Goal: Task Accomplishment & Management: Complete application form

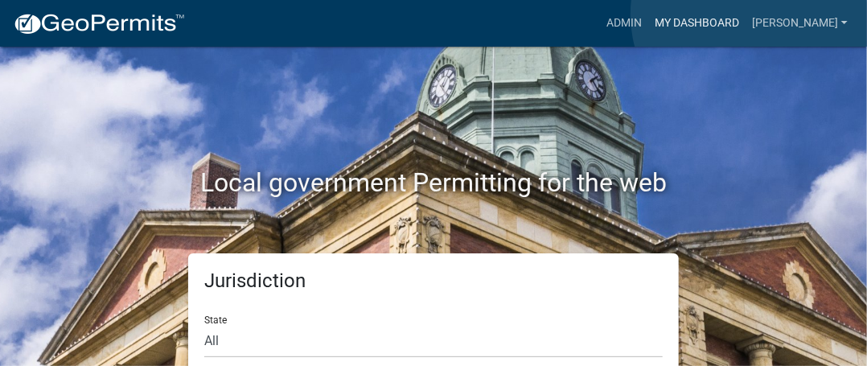
click at [746, 14] on link "My Dashboard" at bounding box center [696, 23] width 97 height 31
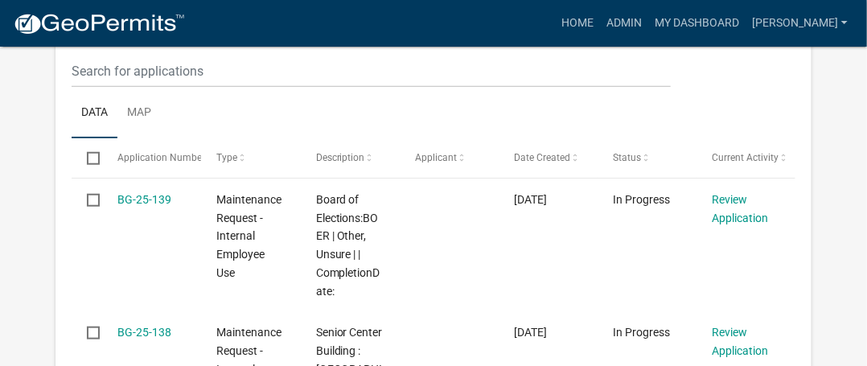
scroll to position [434, 0]
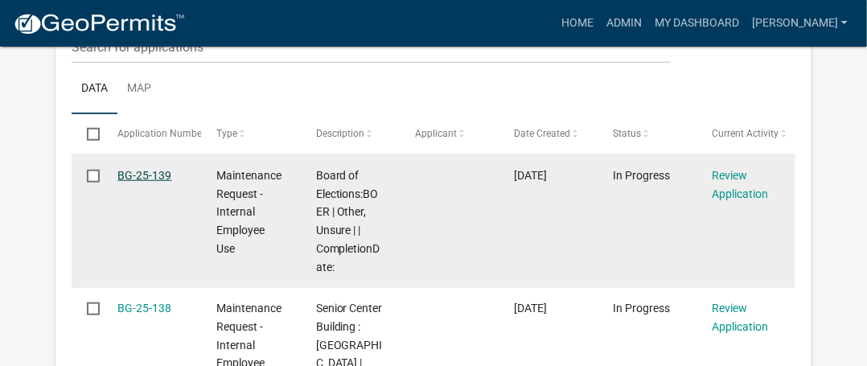
click at [163, 176] on link "BG-25-139" at bounding box center [144, 175] width 54 height 13
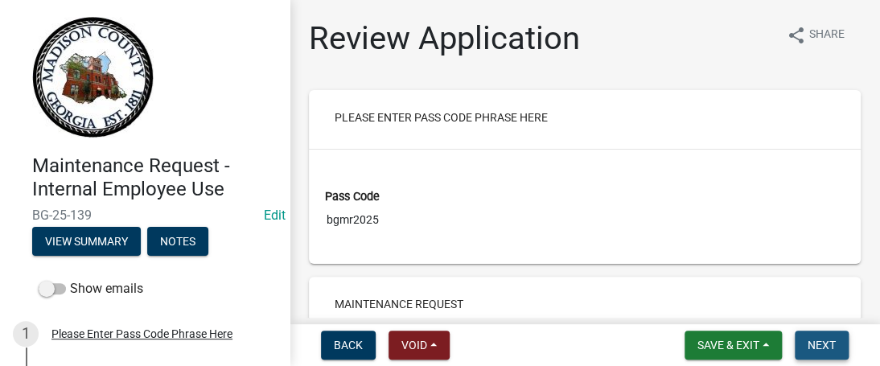
click at [841, 348] on button "Next" at bounding box center [822, 345] width 54 height 29
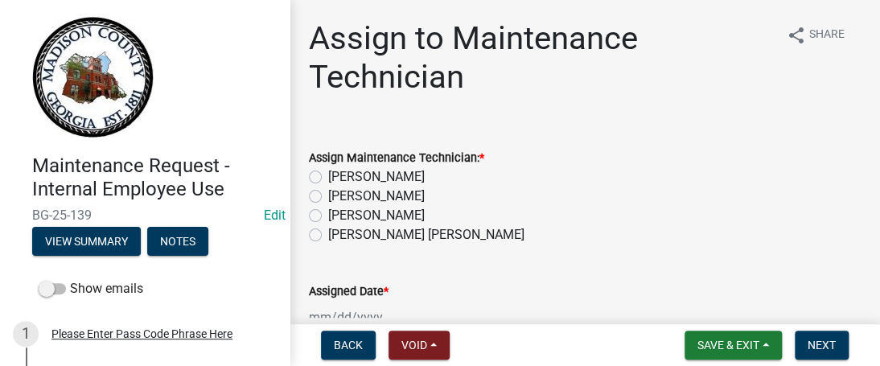
click at [328, 195] on label "[PERSON_NAME]" at bounding box center [376, 196] width 97 height 19
click at [328, 195] on input "[PERSON_NAME]" at bounding box center [333, 192] width 10 height 10
radio input "true"
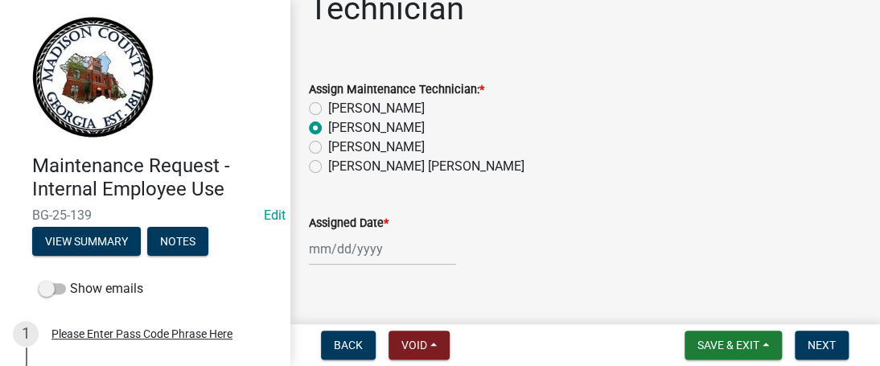
scroll to position [93, 0]
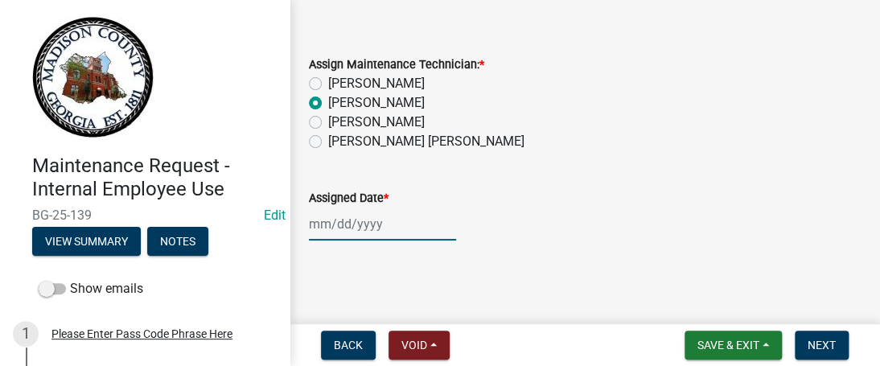
click at [319, 225] on div at bounding box center [382, 224] width 147 height 33
select select "10"
select select "2025"
click at [322, 223] on div at bounding box center [382, 224] width 147 height 33
select select "10"
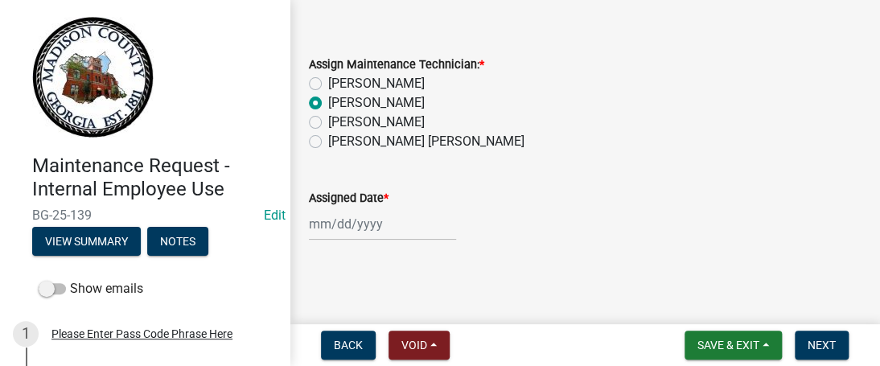
select select "2025"
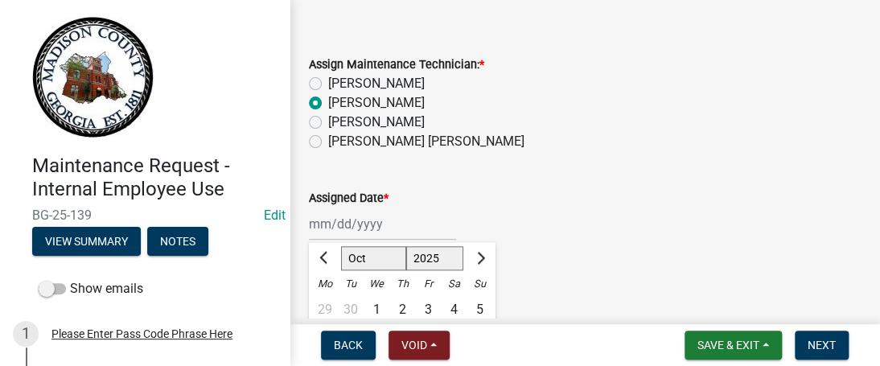
scroll to position [125, 0]
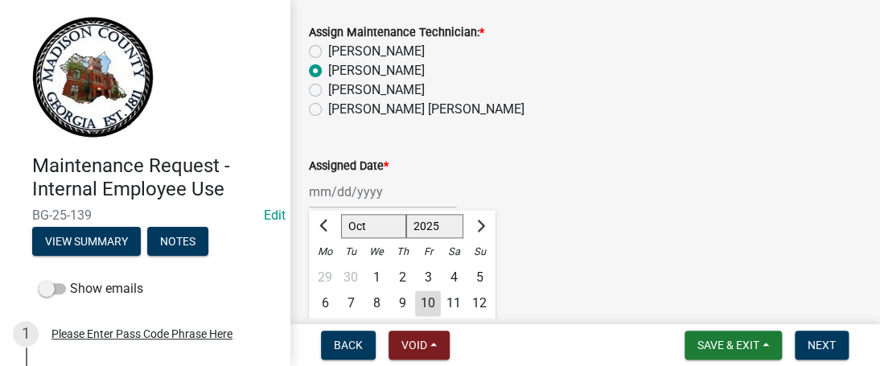
click at [866, 323] on div "Maintenance Request - Internal Employee Use BG-25-139 Edit View Summary Notes S…" at bounding box center [440, 183] width 880 height 366
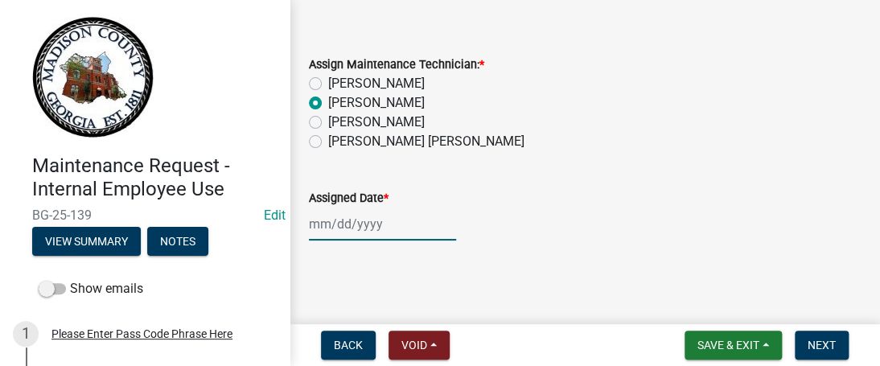
click at [322, 222] on div at bounding box center [382, 224] width 147 height 33
select select "10"
select select "2025"
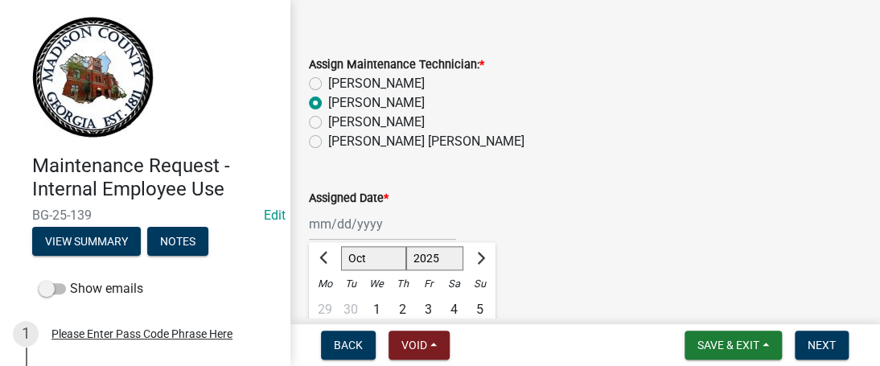
scroll to position [125, 0]
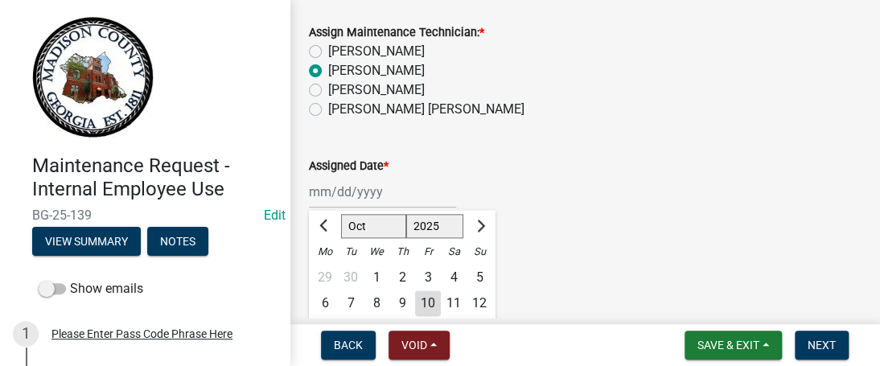
click at [479, 304] on div "12" at bounding box center [480, 303] width 26 height 26
type input "[DATE]"
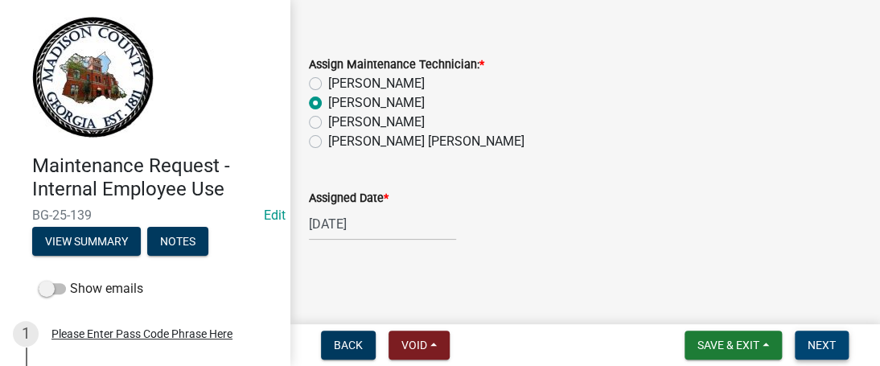
click at [819, 344] on span "Next" at bounding box center [822, 345] width 28 height 13
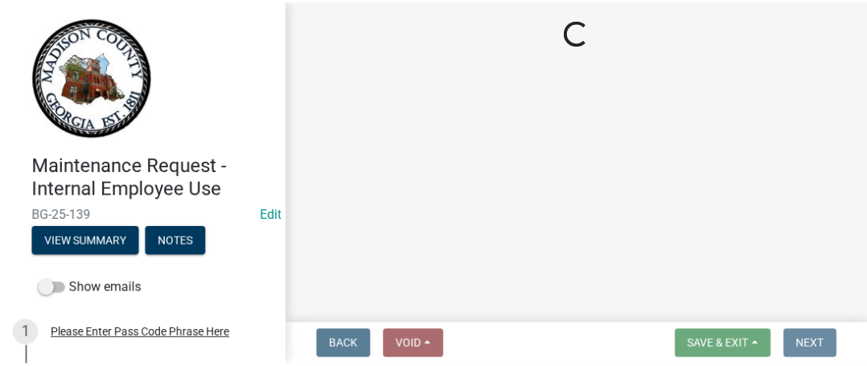
scroll to position [0, 0]
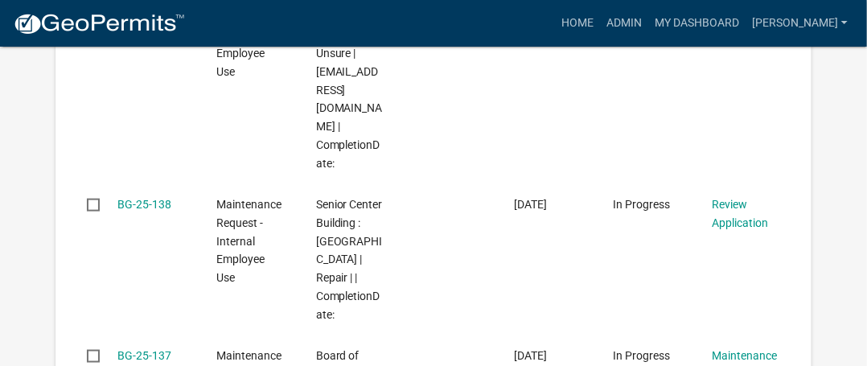
scroll to position [618, 0]
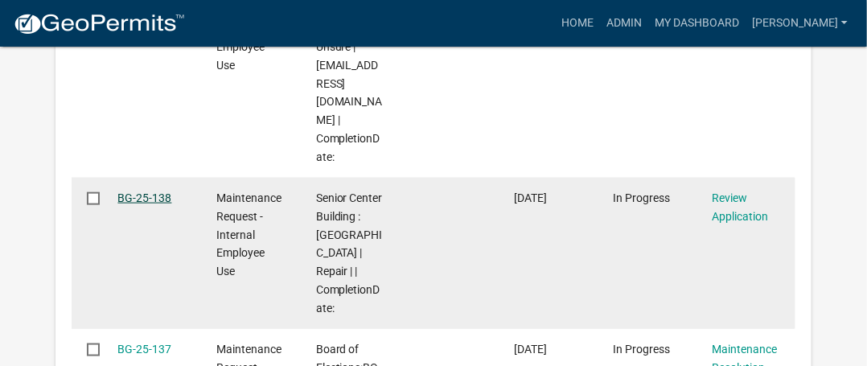
click at [138, 191] on link "BG-25-138" at bounding box center [144, 197] width 54 height 13
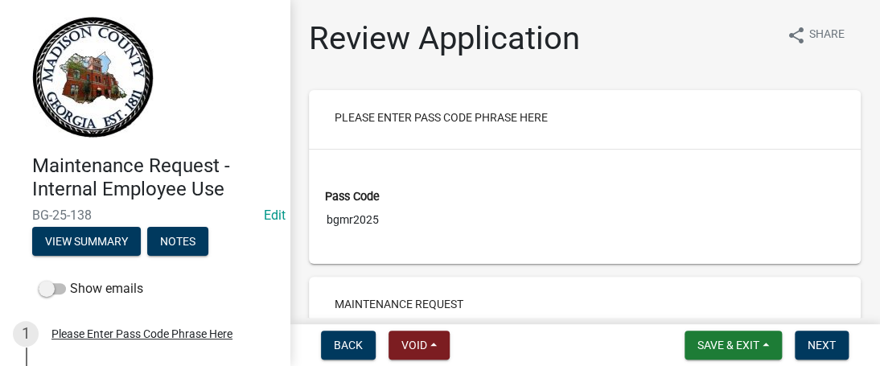
drag, startPoint x: 862, startPoint y: 2, endPoint x: 866, endPoint y: 78, distance: 75.7
click at [866, 80] on main "Review Application share Share Please Enter Pass Code Phrase Here Pass Code bgm…" at bounding box center [585, 159] width 590 height 318
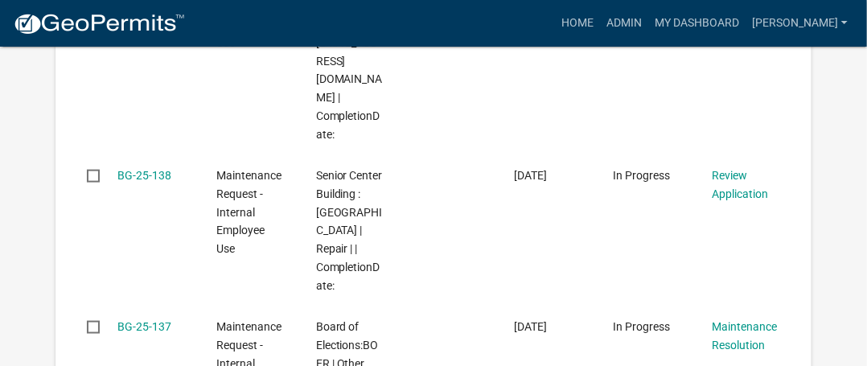
scroll to position [657, 0]
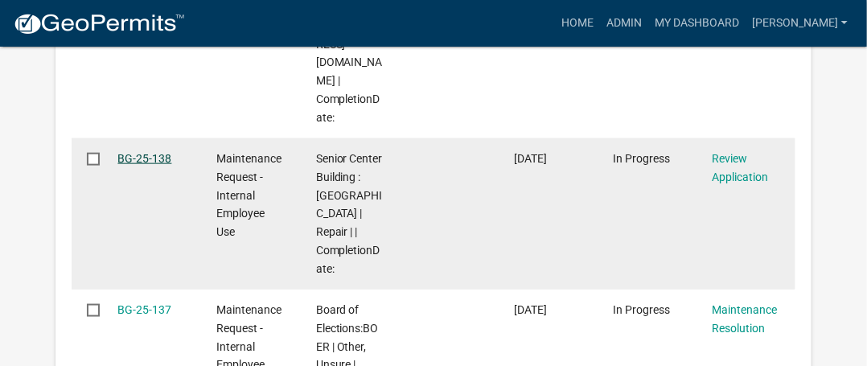
click at [146, 152] on link "BG-25-138" at bounding box center [144, 158] width 54 height 13
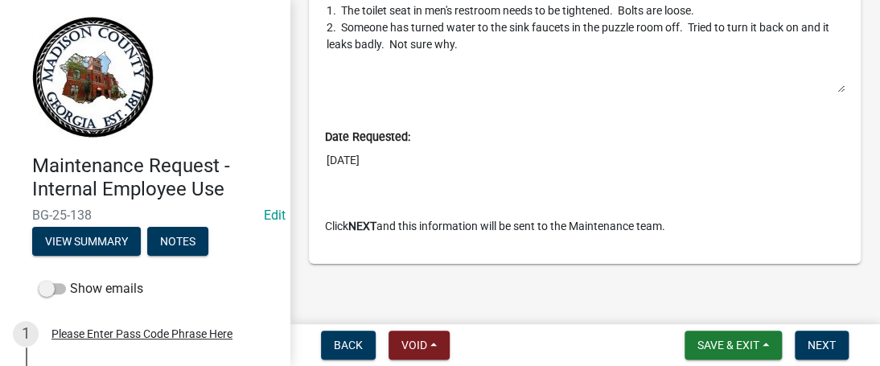
scroll to position [969, 0]
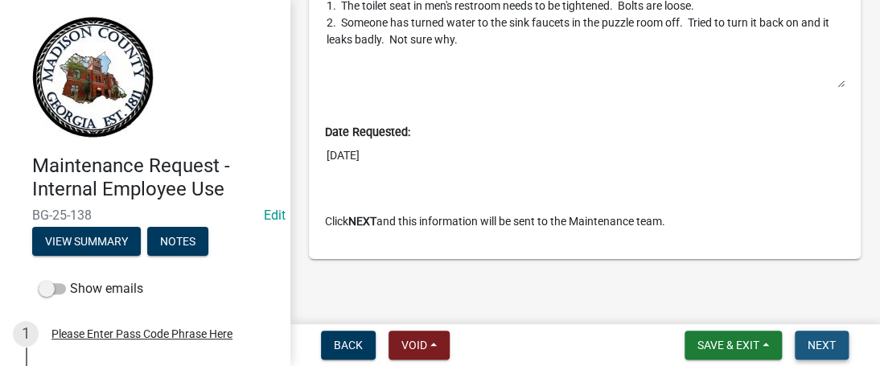
click at [836, 334] on button "Next" at bounding box center [822, 345] width 54 height 29
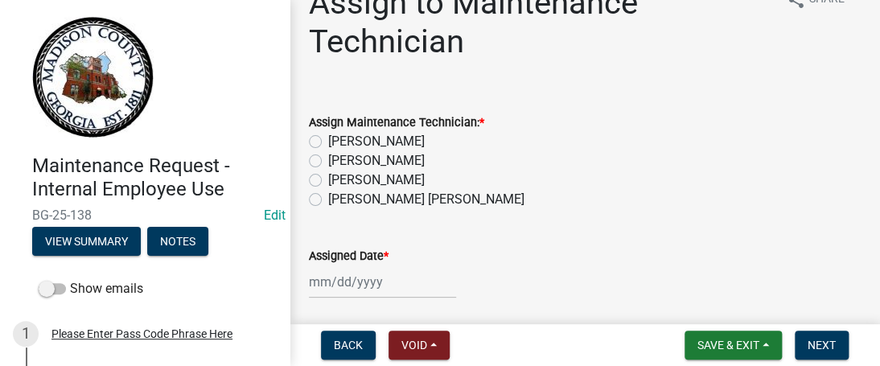
scroll to position [0, 0]
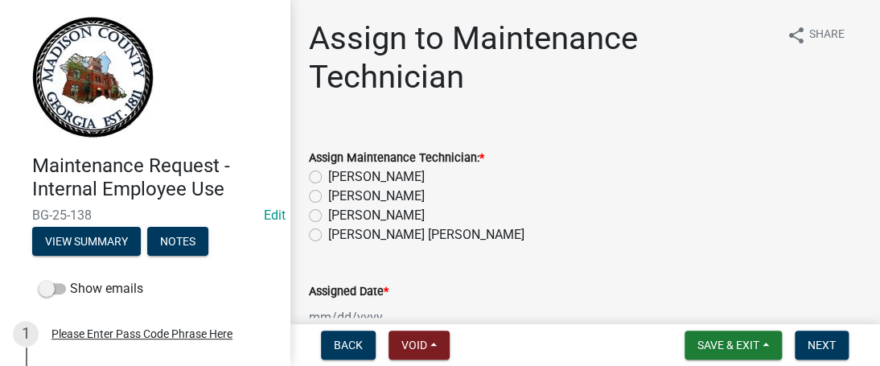
click at [328, 237] on label "[PERSON_NAME] [PERSON_NAME]" at bounding box center [426, 234] width 196 height 19
click at [328, 236] on input "[PERSON_NAME] [PERSON_NAME]" at bounding box center [333, 230] width 10 height 10
radio input "true"
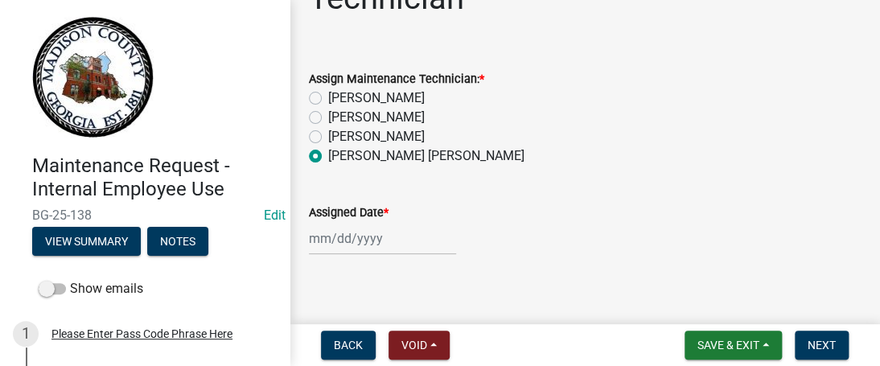
scroll to position [93, 0]
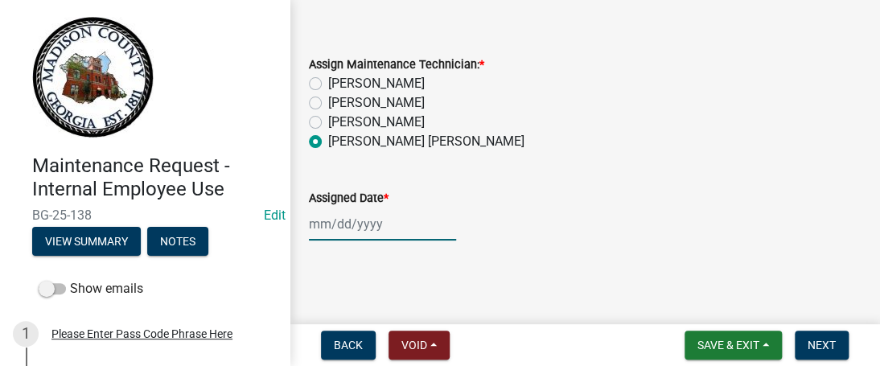
click at [315, 224] on div at bounding box center [382, 224] width 147 height 33
select select "10"
select select "2025"
click at [319, 221] on div at bounding box center [382, 224] width 147 height 33
select select "10"
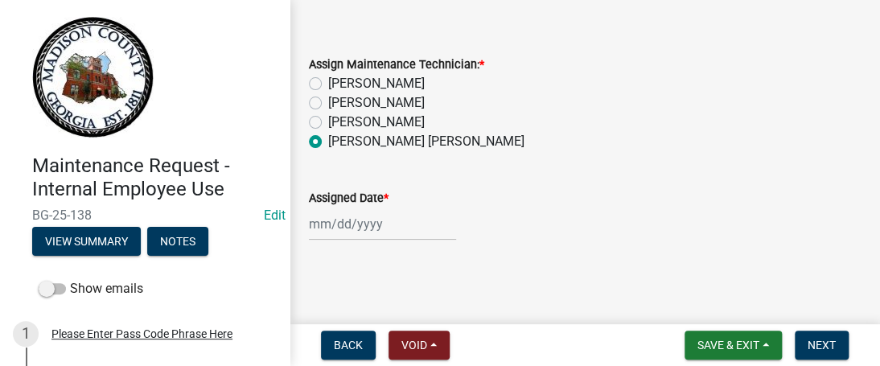
select select "2025"
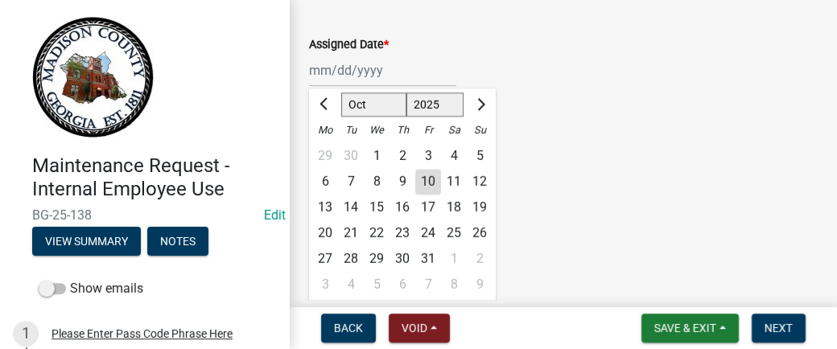
scroll to position [110, 0]
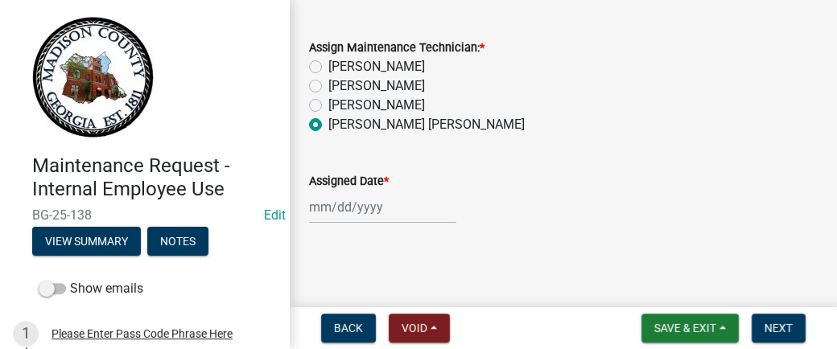
select select "10"
select select "2025"
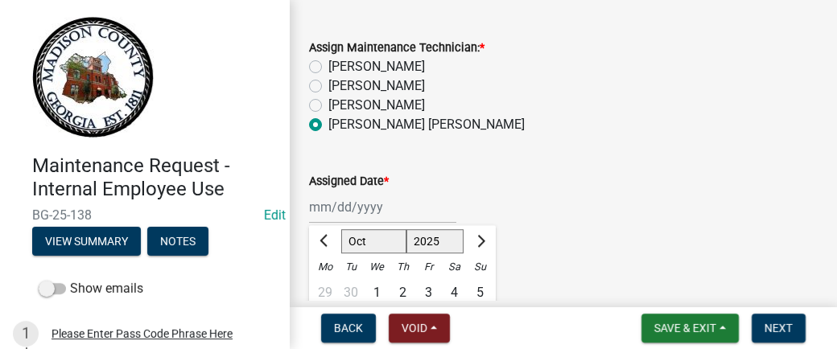
click at [324, 208] on div "[PERSON_NAME] Feb Mar Apr [PERSON_NAME][DATE] Oct Nov [DATE] 1526 1527 1528 152…" at bounding box center [382, 207] width 147 height 33
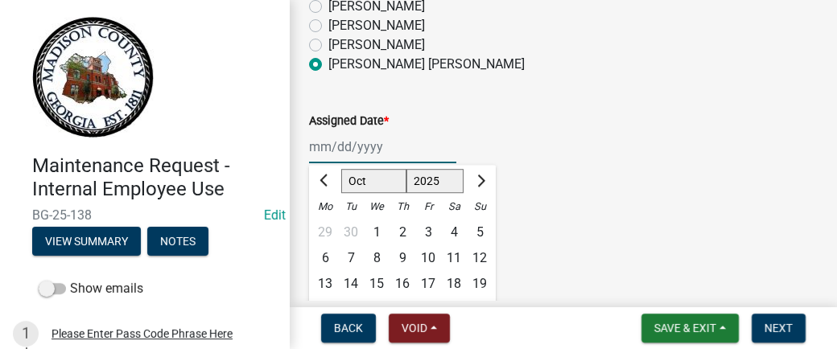
click at [319, 141] on input "Assigned Date *" at bounding box center [382, 146] width 147 height 33
type input "[DATE]"
click at [772, 326] on span "Next" at bounding box center [778, 328] width 28 height 13
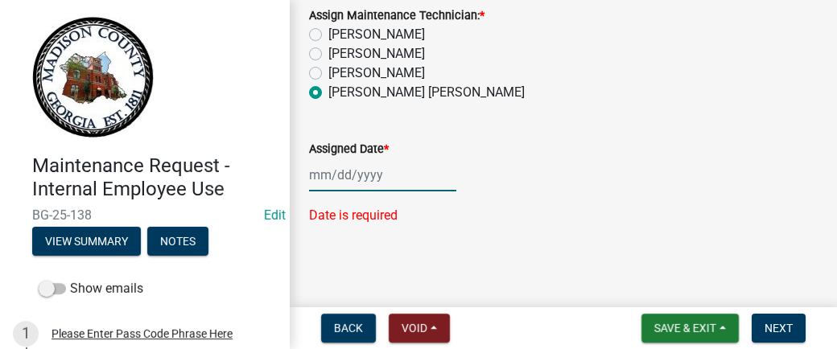
click at [319, 179] on div at bounding box center [382, 174] width 147 height 33
select select "10"
select select "2025"
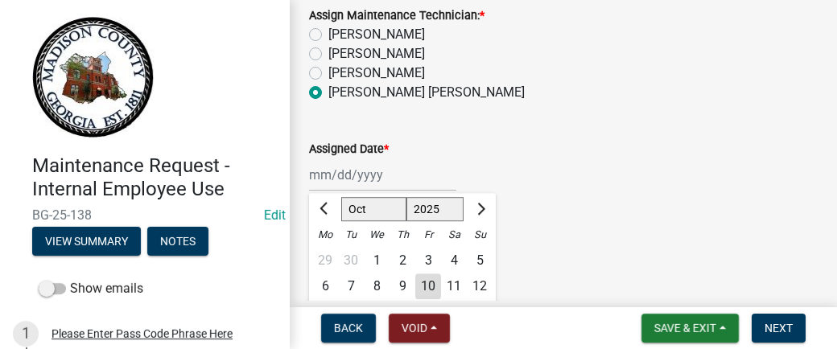
scroll to position [171, 0]
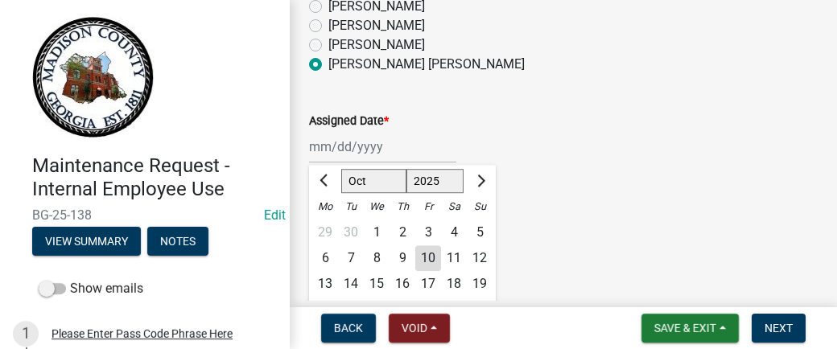
click at [345, 288] on div "14" at bounding box center [351, 284] width 26 height 26
type input "[DATE]"
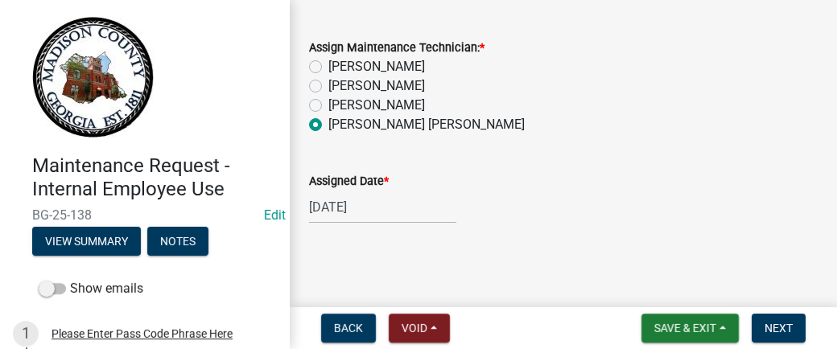
scroll to position [110, 0]
drag, startPoint x: 780, startPoint y: 216, endPoint x: 849, endPoint y: 196, distance: 71.3
click at [837, 196] on html "Internet Explorer does NOT work with GeoPermits. Get a new browser for more sec…" at bounding box center [418, 174] width 837 height 349
click at [775, 319] on button "Next" at bounding box center [778, 328] width 54 height 29
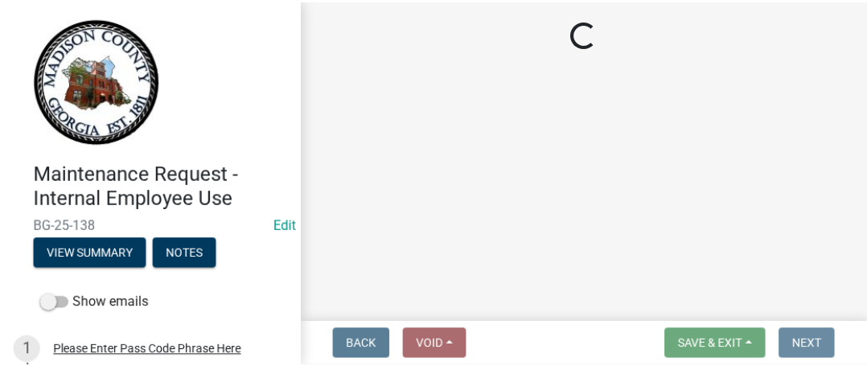
scroll to position [0, 0]
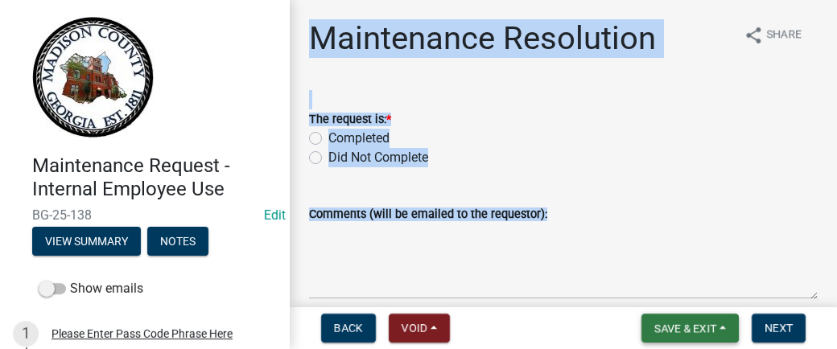
click at [712, 326] on span "Save & Exit" at bounding box center [685, 328] width 62 height 13
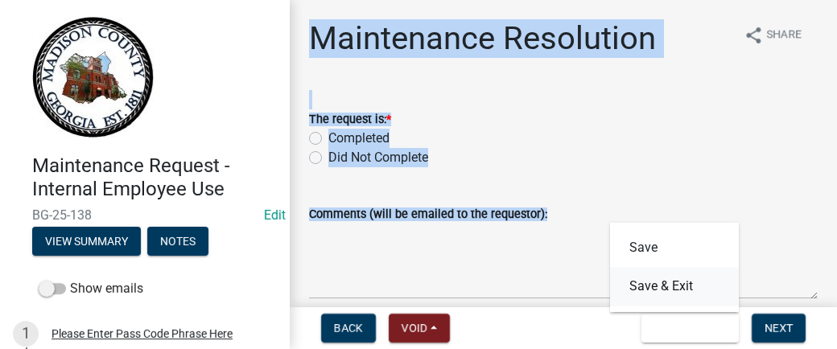
click at [683, 291] on button "Save & Exit" at bounding box center [674, 286] width 129 height 39
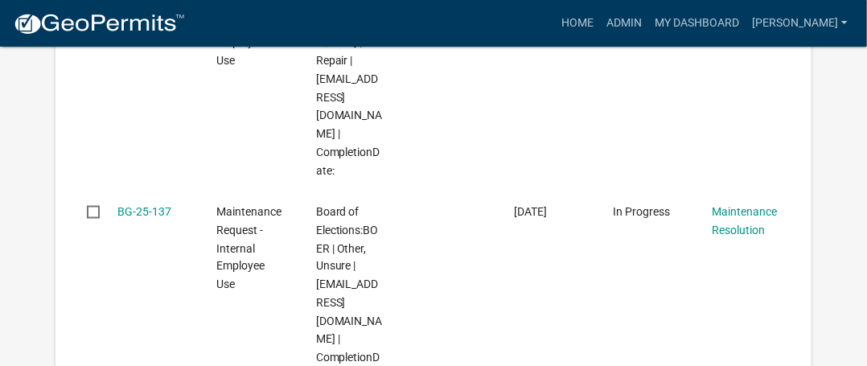
scroll to position [928, 0]
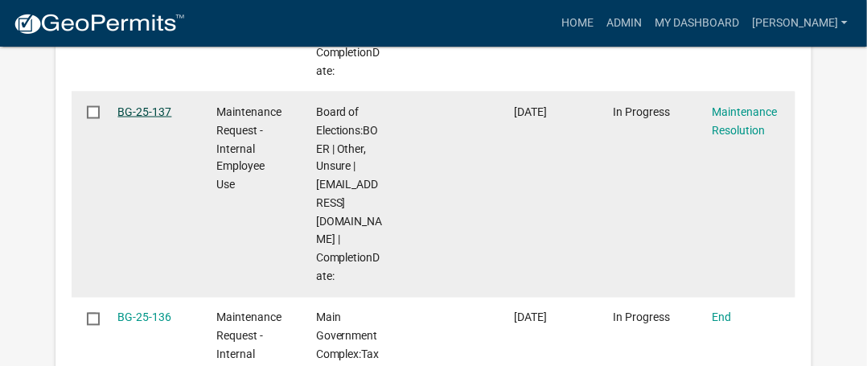
click at [131, 105] on link "BG-25-137" at bounding box center [144, 111] width 54 height 13
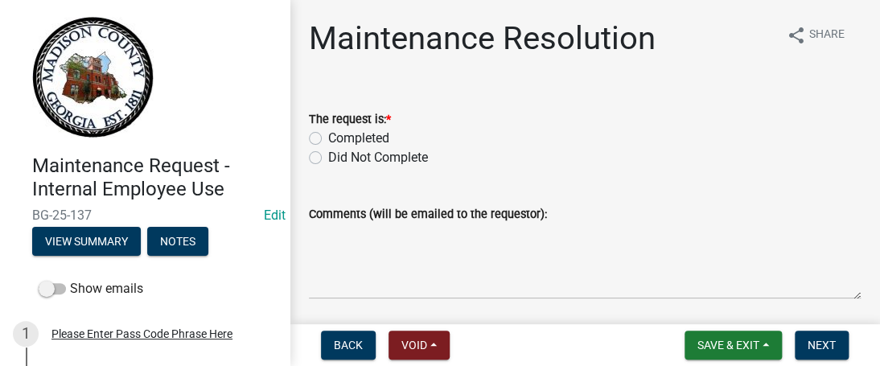
click at [328, 141] on label "Completed" at bounding box center [358, 138] width 61 height 19
click at [328, 139] on input "Completed" at bounding box center [333, 134] width 10 height 10
radio input "true"
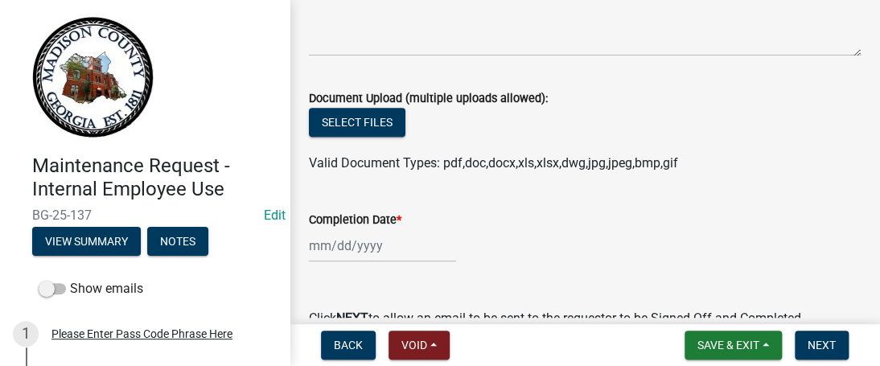
scroll to position [368, 0]
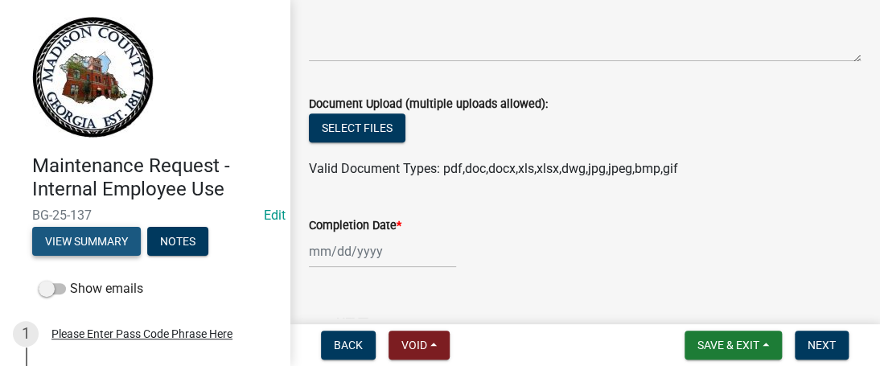
click at [117, 245] on button "View Summary" at bounding box center [86, 241] width 109 height 29
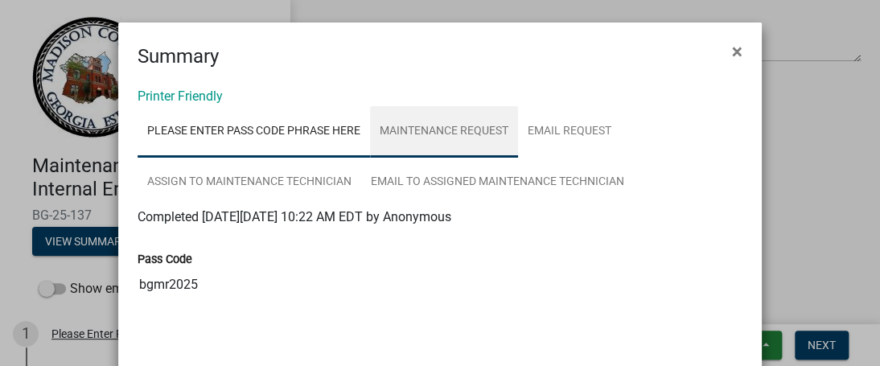
click at [422, 126] on link "Maintenance Request" at bounding box center [444, 131] width 148 height 51
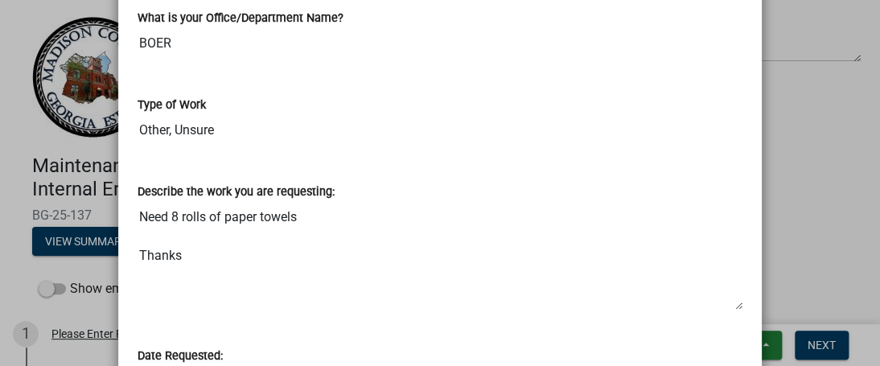
scroll to position [682, 0]
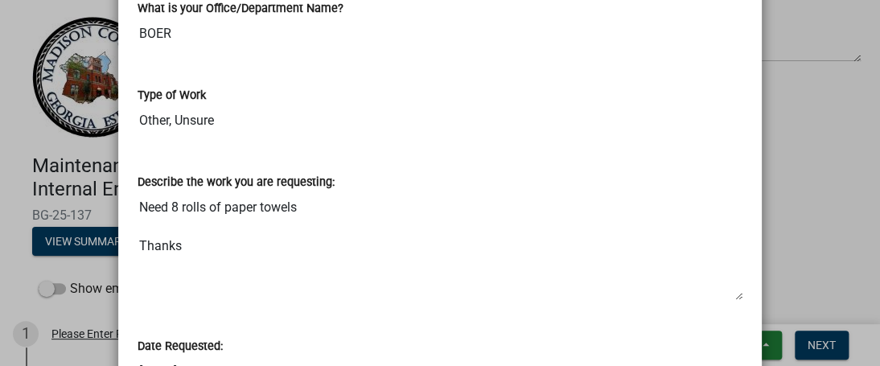
click at [845, 163] on ngb-modal-window "Summary × Printer Friendly Please Enter Pass Code Phrase Here Maintenance Reque…" at bounding box center [440, 183] width 880 height 366
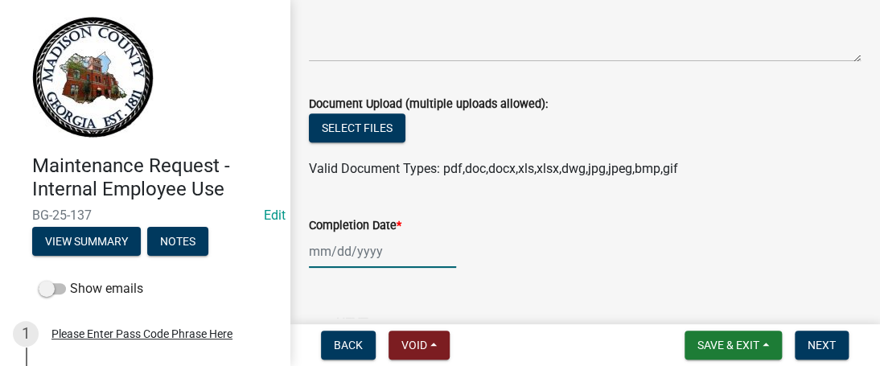
click at [322, 254] on div at bounding box center [382, 251] width 147 height 33
select select "10"
select select "2025"
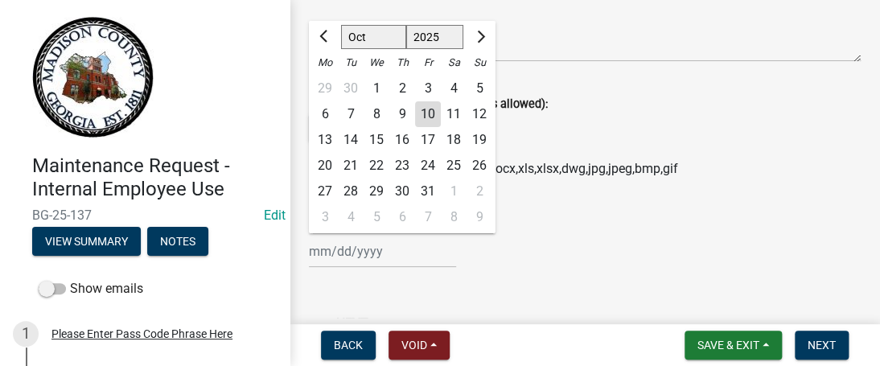
click at [428, 110] on div "10" at bounding box center [428, 114] width 26 height 26
type input "[DATE]"
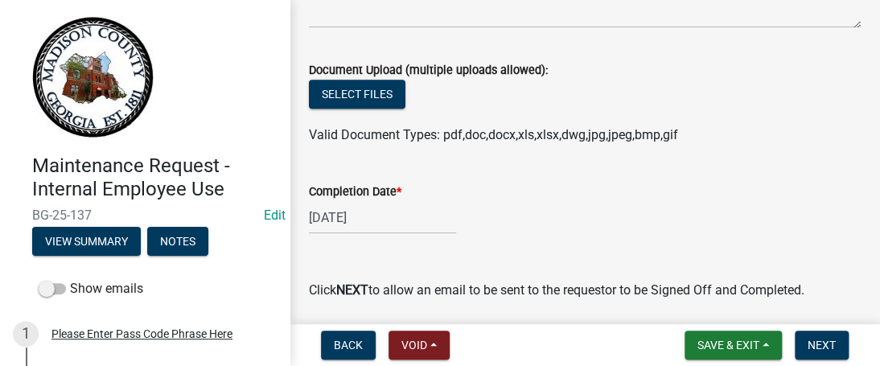
scroll to position [459, 0]
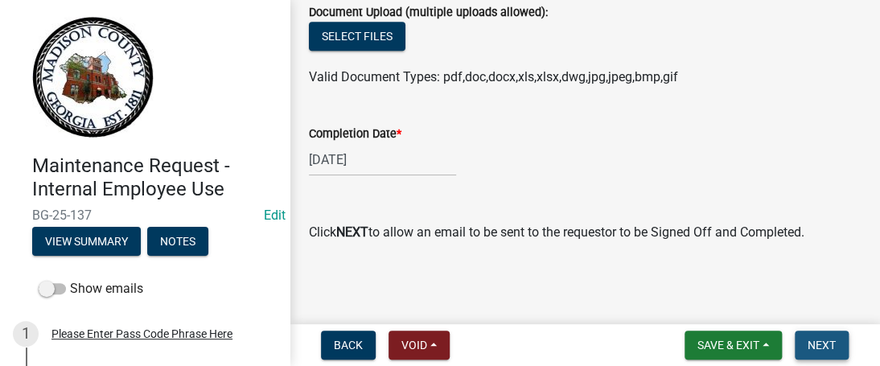
click at [822, 344] on span "Next" at bounding box center [822, 345] width 28 height 13
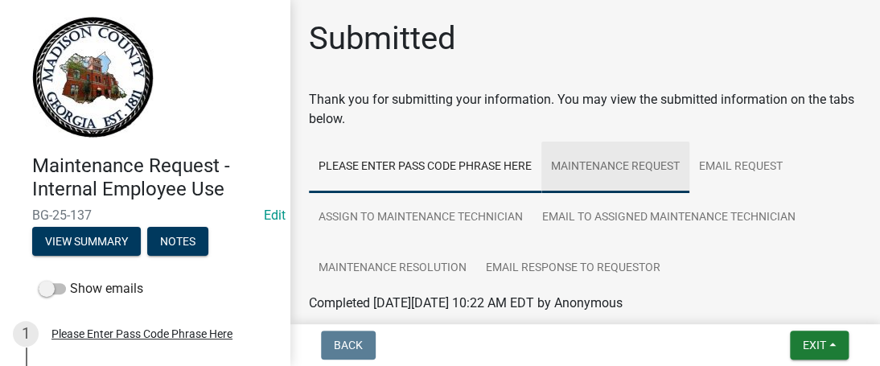
click at [617, 157] on link "Maintenance Request" at bounding box center [615, 167] width 148 height 51
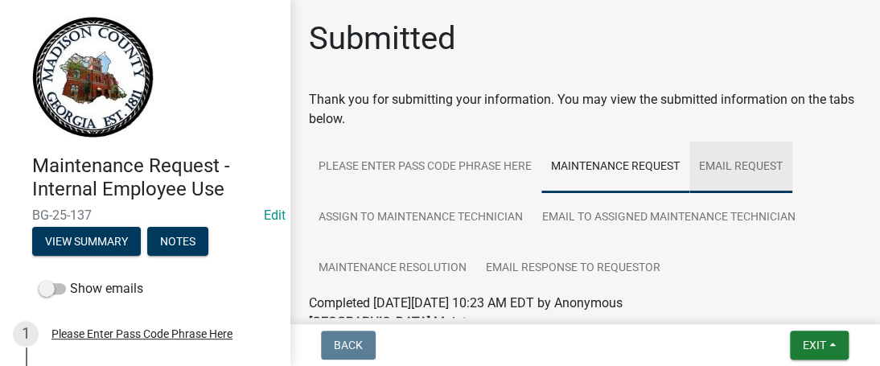
click at [711, 160] on link "Email Request" at bounding box center [740, 167] width 103 height 51
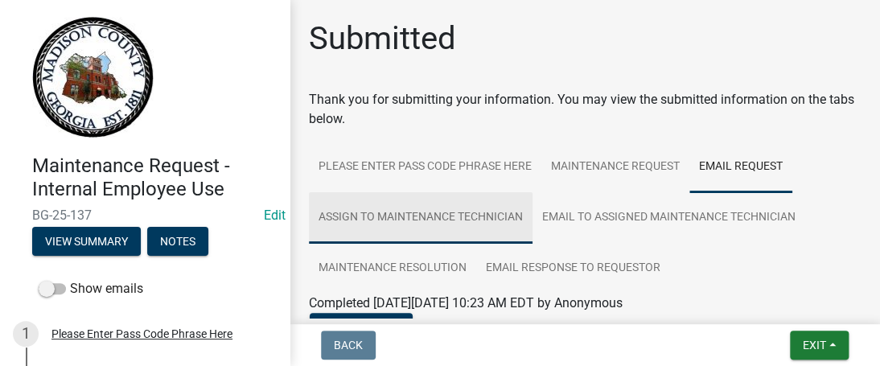
click at [475, 211] on link "Assign to Maintenance Technician" at bounding box center [421, 217] width 224 height 51
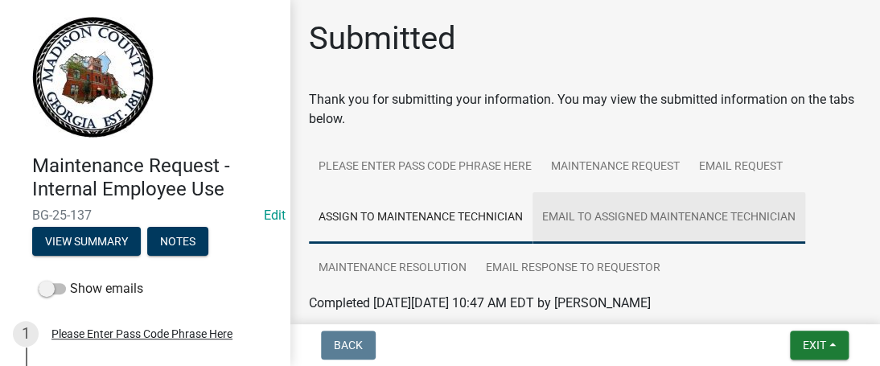
click at [563, 221] on link "Email to Assigned Maintenance Technician" at bounding box center [669, 217] width 273 height 51
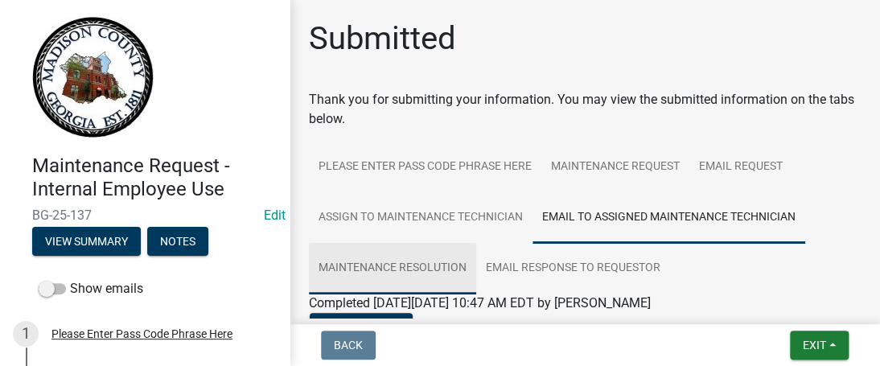
click at [409, 260] on link "Maintenance Resolution" at bounding box center [392, 268] width 167 height 51
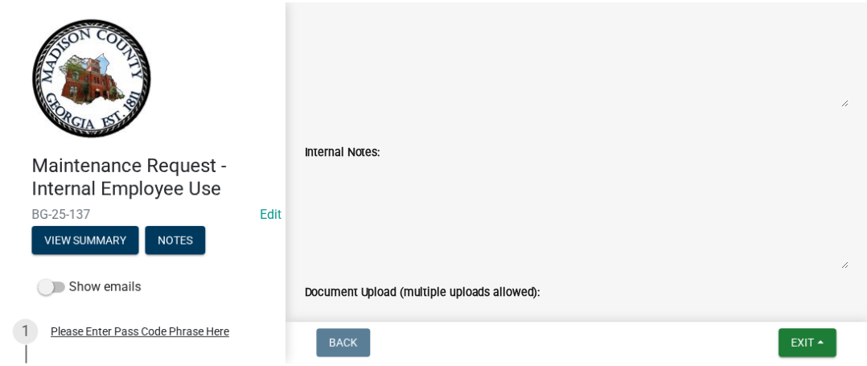
scroll to position [441, 0]
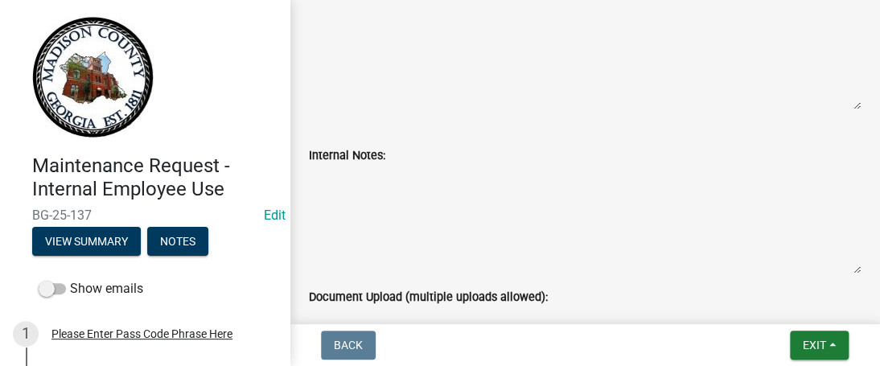
click at [433, 248] on textarea "Internal Notes:" at bounding box center [585, 219] width 552 height 109
click at [373, 216] on textarea "Internal Notes:" at bounding box center [585, 219] width 552 height 109
click at [803, 353] on button "Exit" at bounding box center [819, 345] width 59 height 29
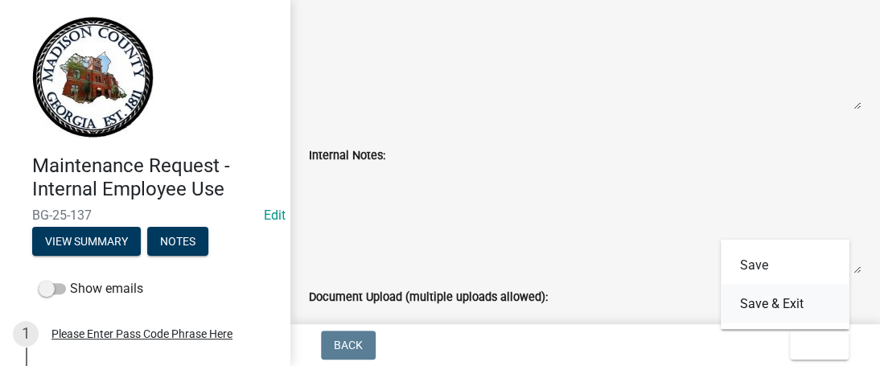
click at [777, 311] on button "Save & Exit" at bounding box center [785, 303] width 129 height 39
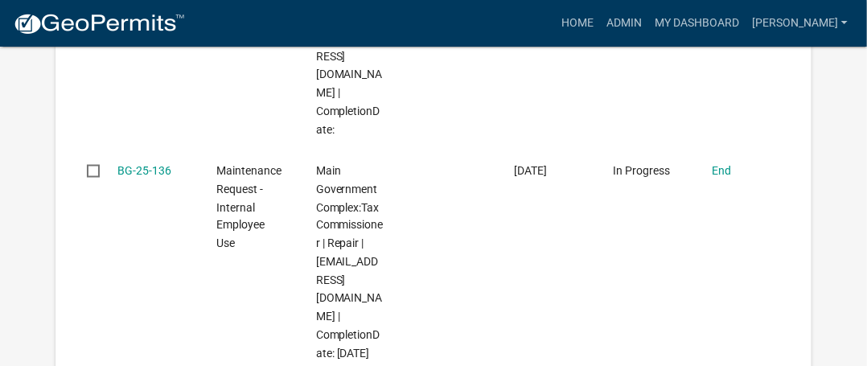
scroll to position [875, 0]
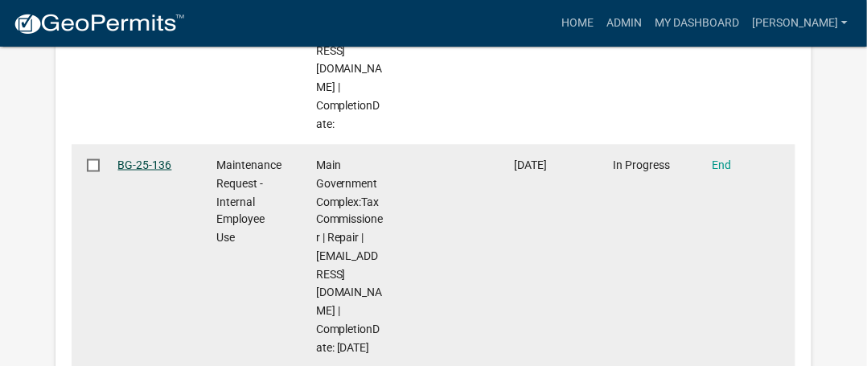
click at [135, 158] on link "BG-25-136" at bounding box center [144, 164] width 54 height 13
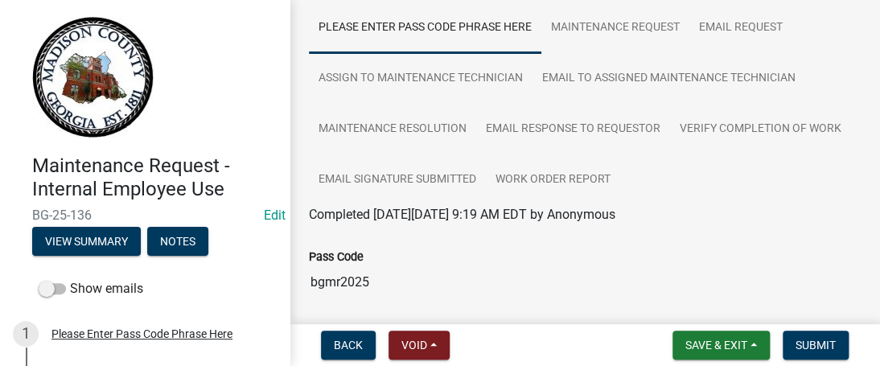
scroll to position [88, 0]
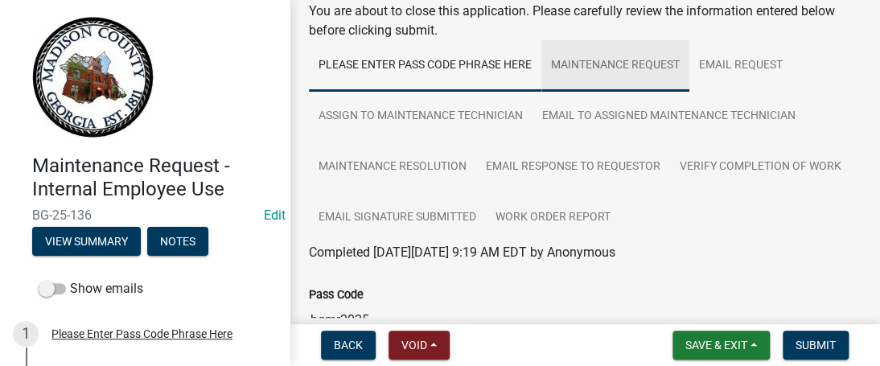
click at [666, 64] on link "Maintenance Request" at bounding box center [615, 65] width 148 height 51
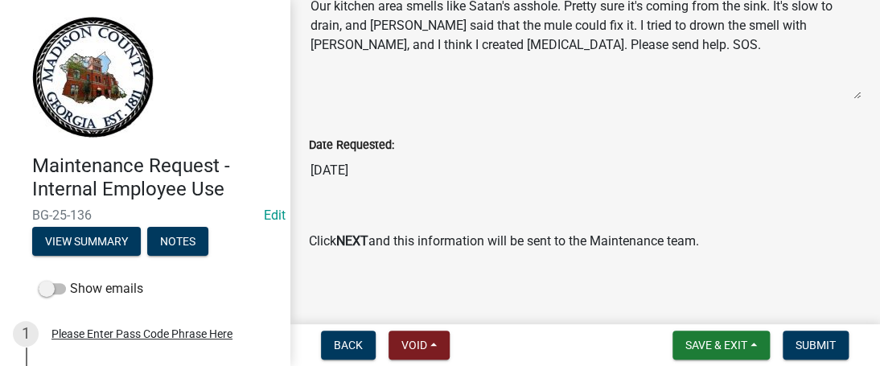
scroll to position [1033, 0]
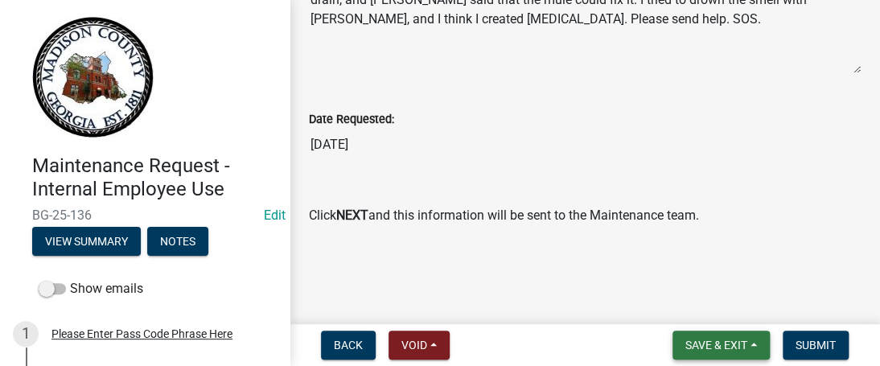
click at [748, 341] on button "Save & Exit" at bounding box center [721, 345] width 97 height 29
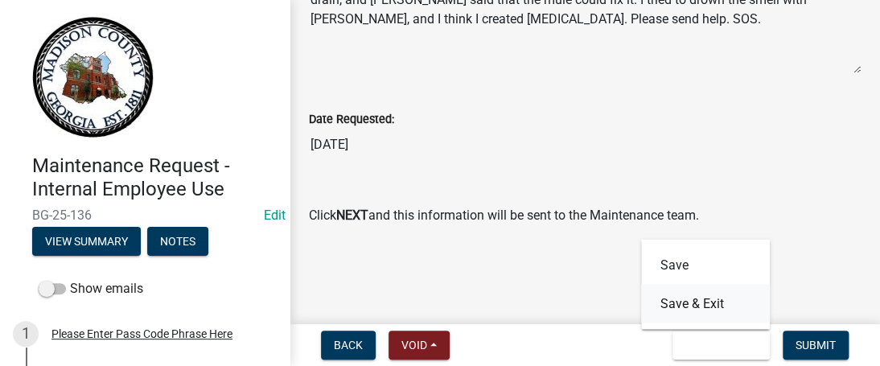
click at [719, 298] on button "Save & Exit" at bounding box center [705, 303] width 129 height 39
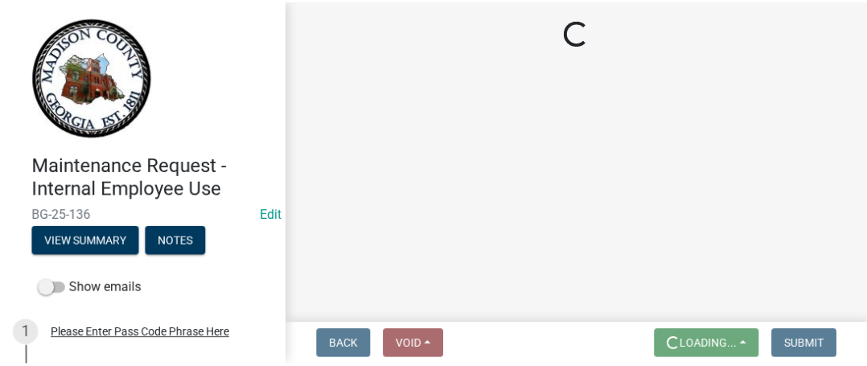
scroll to position [0, 0]
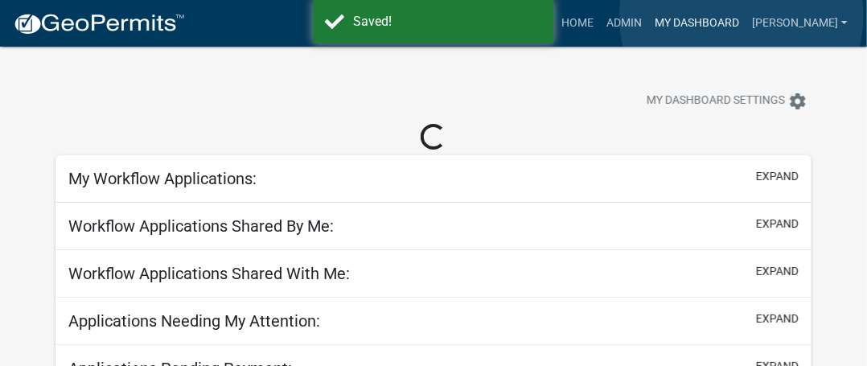
click at [742, 16] on link "My Dashboard" at bounding box center [696, 23] width 97 height 31
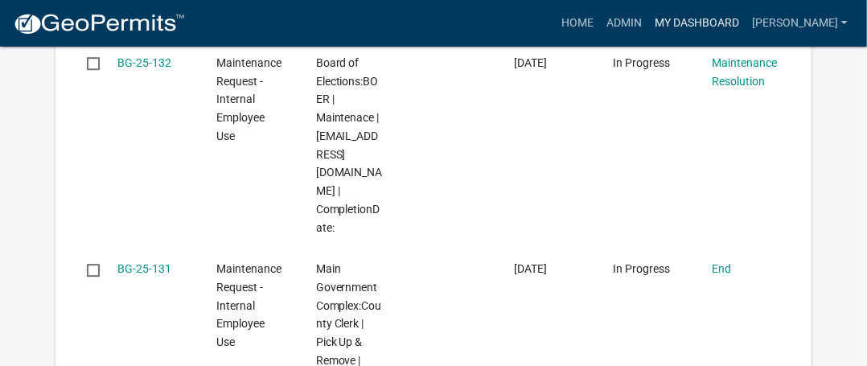
scroll to position [1638, 0]
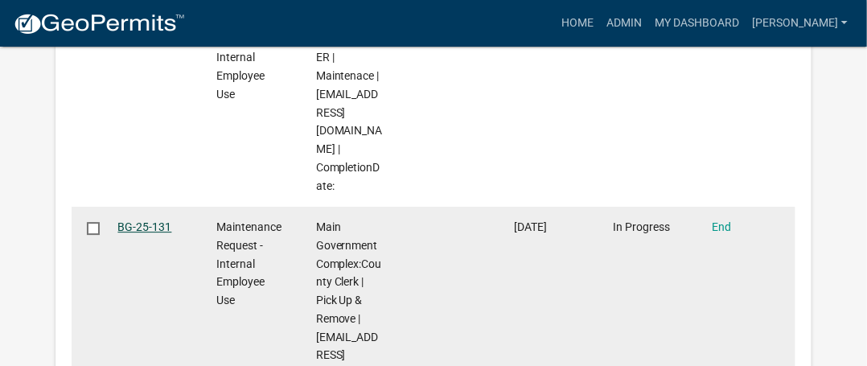
click at [149, 220] on link "BG-25-131" at bounding box center [144, 226] width 54 height 13
